Goal: Navigation & Orientation: Find specific page/section

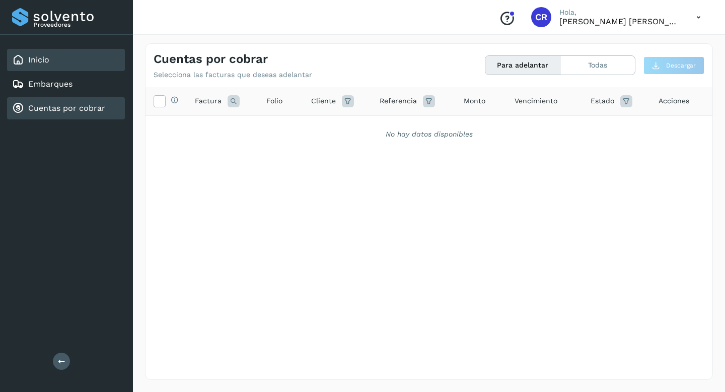
click at [84, 62] on div "Inicio" at bounding box center [66, 60] width 118 height 22
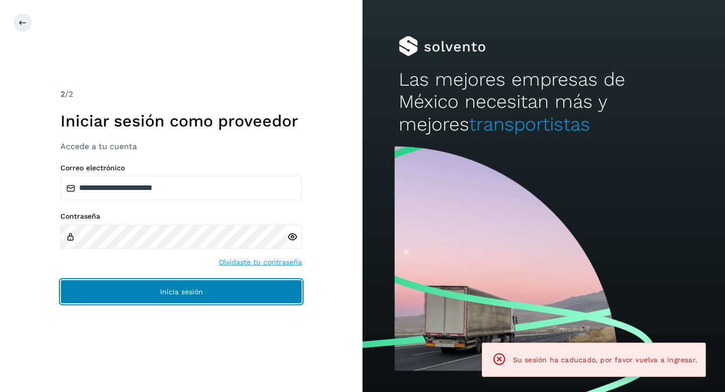
click at [151, 291] on button "Inicia sesión" at bounding box center [181, 291] width 242 height 24
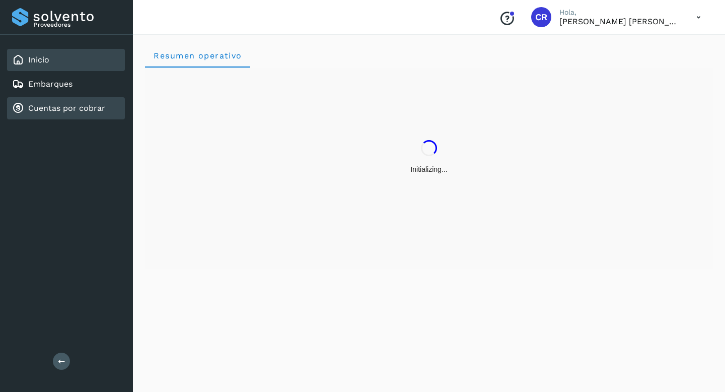
click at [57, 103] on link "Cuentas por cobrar" at bounding box center [66, 108] width 77 height 10
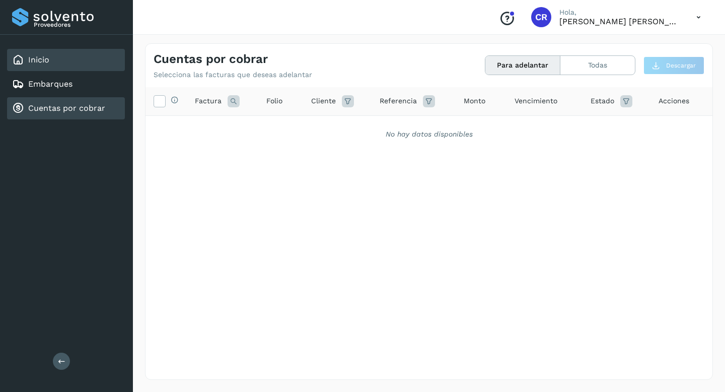
click at [64, 66] on div "Inicio" at bounding box center [66, 60] width 118 height 22
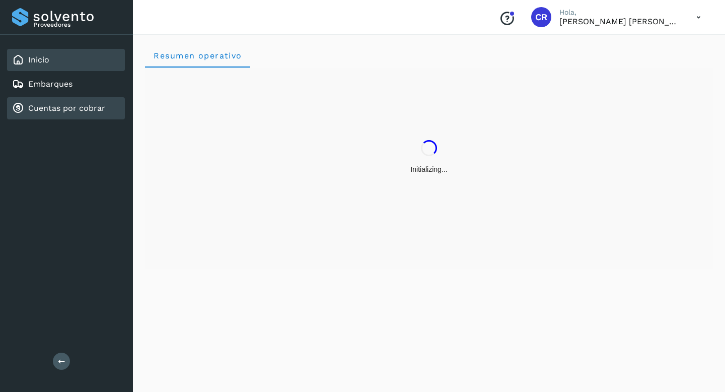
click at [68, 114] on div "Cuentas por cobrar" at bounding box center [58, 108] width 93 height 12
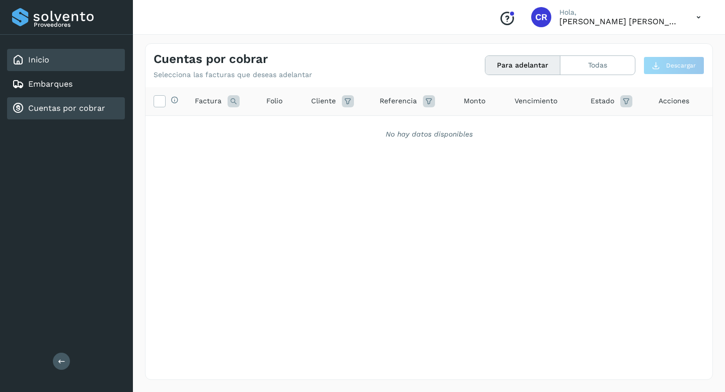
click at [66, 58] on div "Inicio" at bounding box center [66, 60] width 118 height 22
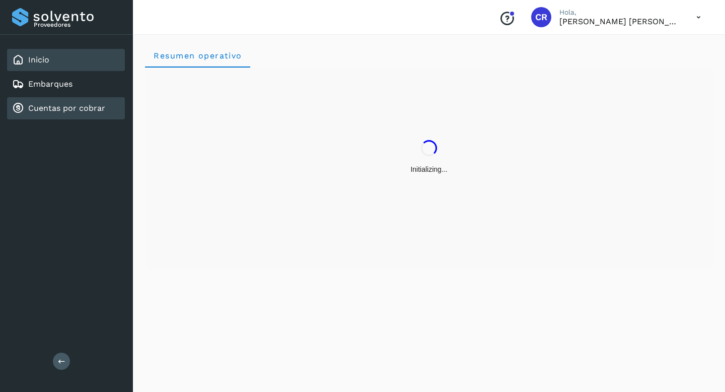
click at [72, 105] on link "Cuentas por cobrar" at bounding box center [66, 108] width 77 height 10
